Goal: Transaction & Acquisition: Download file/media

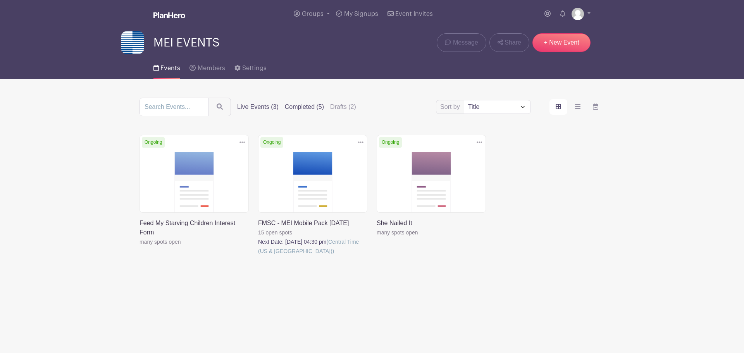
click at [308, 106] on label "Completed (5)" at bounding box center [304, 106] width 39 height 9
click at [0, 0] on input "Completed (5)" at bounding box center [0, 0] width 0 height 0
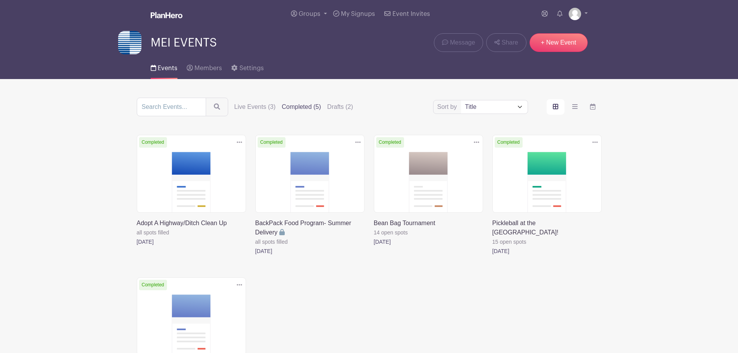
click at [255, 256] on link at bounding box center [255, 256] width 0 height 0
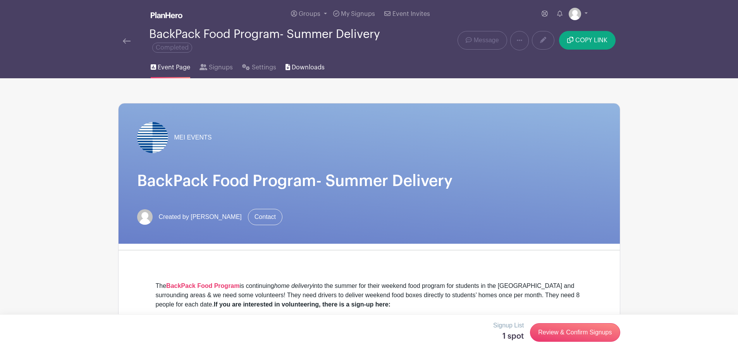
click at [298, 68] on span "Downloads" at bounding box center [308, 67] width 33 height 9
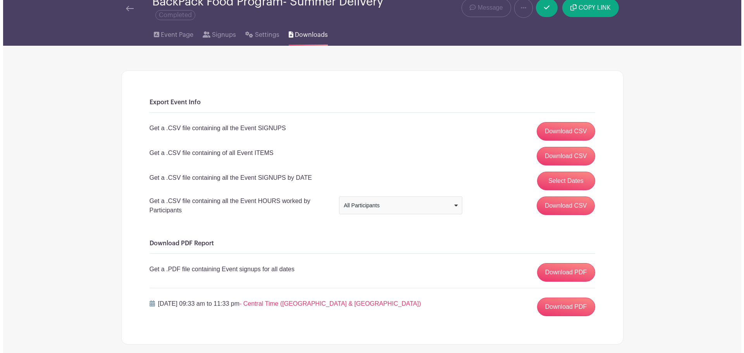
scroll to position [72, 0]
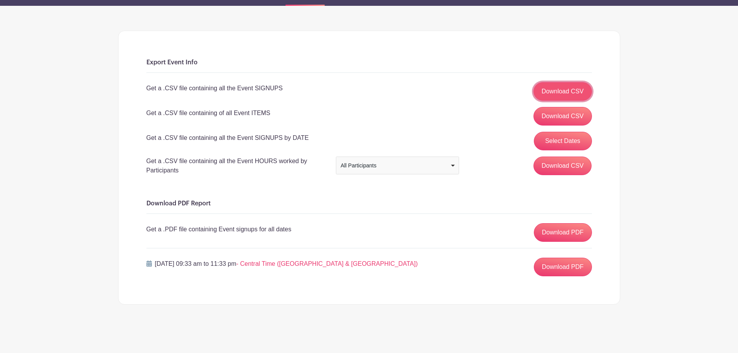
click at [565, 94] on link "Download CSV" at bounding box center [562, 91] width 58 height 19
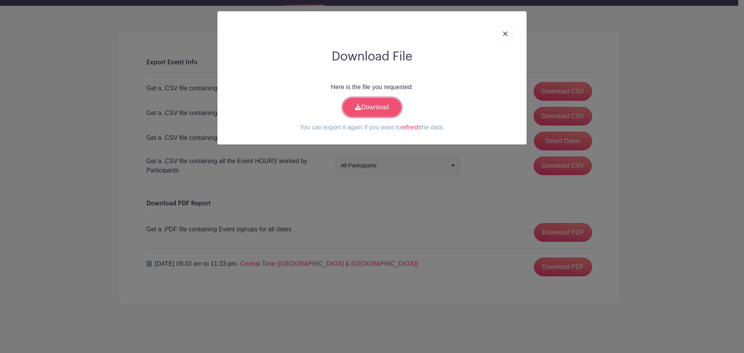
click at [371, 113] on link "Download" at bounding box center [372, 107] width 58 height 19
